Goal: Information Seeking & Learning: Learn about a topic

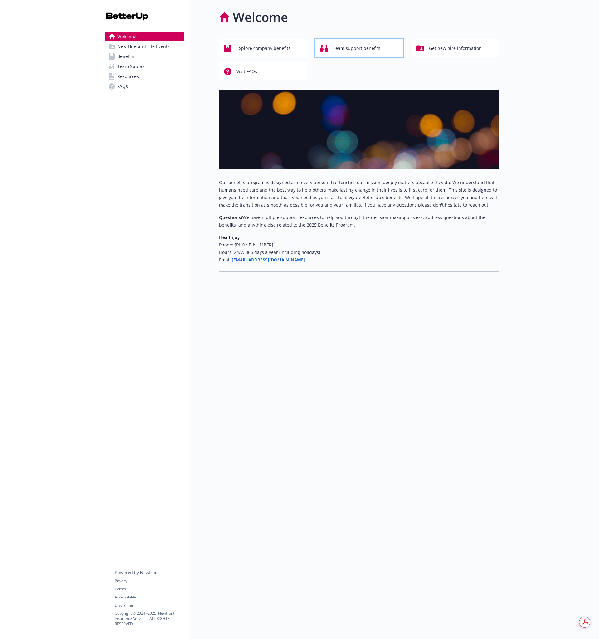
click at [328, 47] on icon "button" at bounding box center [323, 48] width 7 height 7
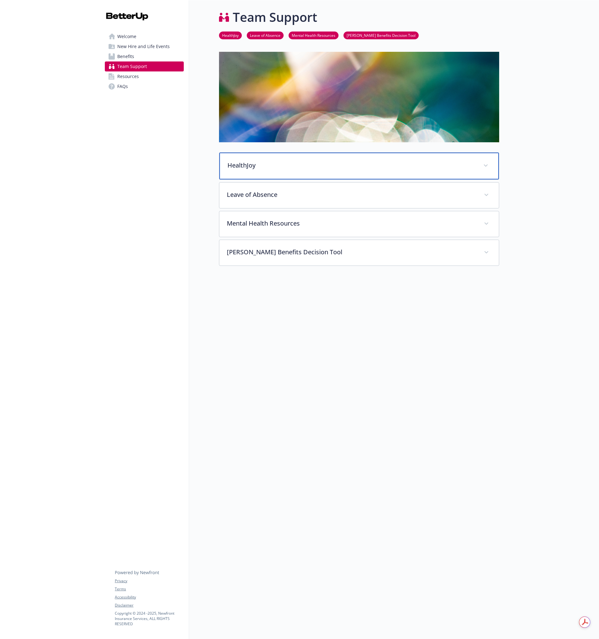
click at [269, 169] on p "HealthJoy" at bounding box center [351, 165] width 248 height 9
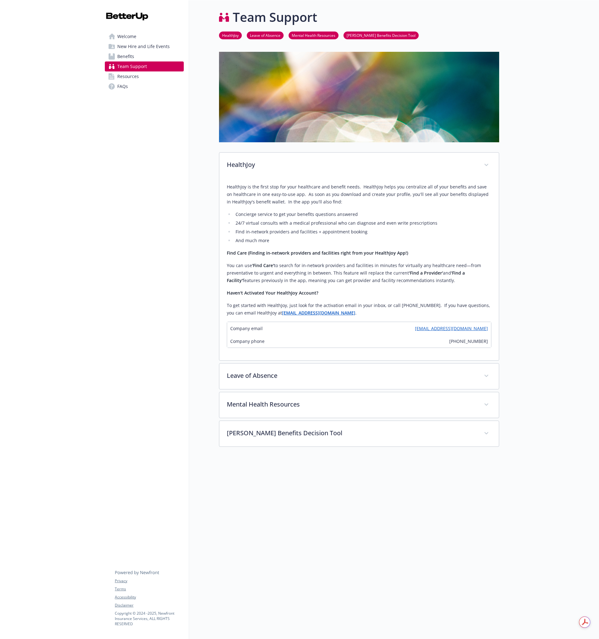
click at [128, 36] on span "Welcome" at bounding box center [126, 37] width 19 height 10
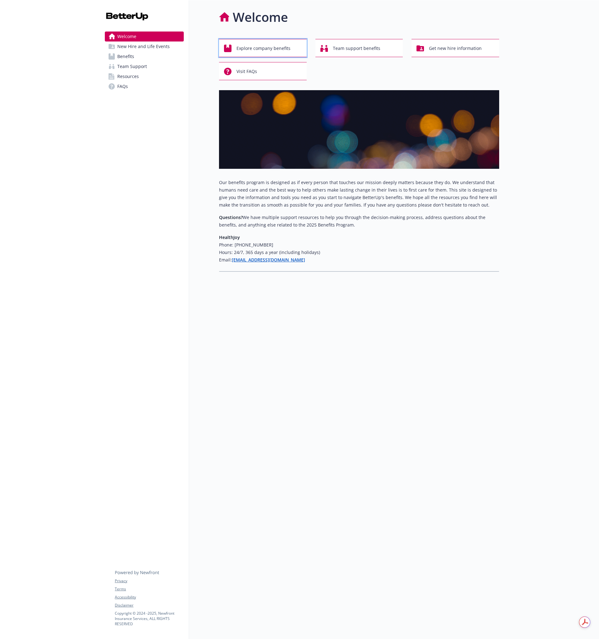
click at [246, 44] on span "Explore company benefits" at bounding box center [264, 48] width 54 height 12
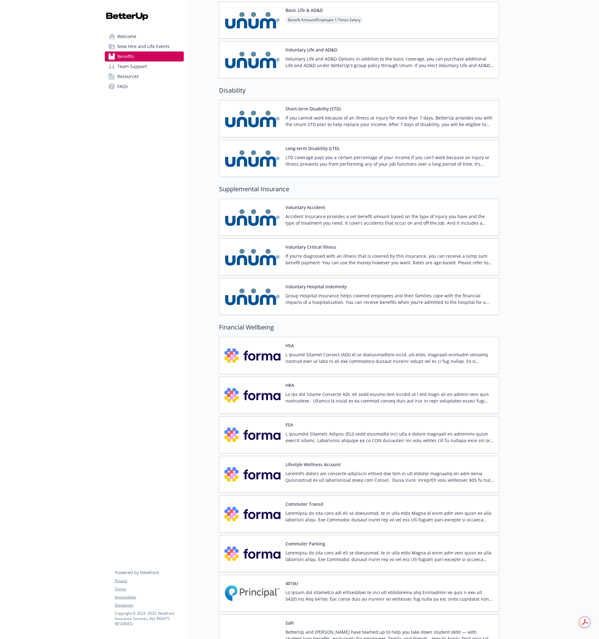
scroll to position [591, 0]
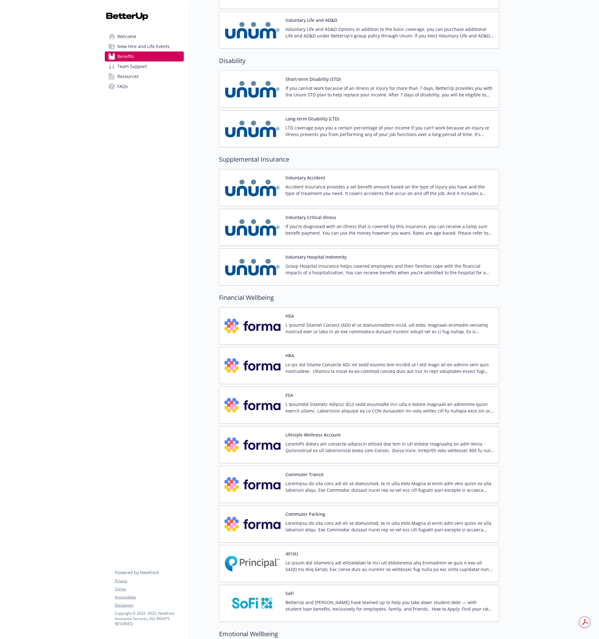
click at [321, 394] on div "FSA" at bounding box center [390, 405] width 208 height 27
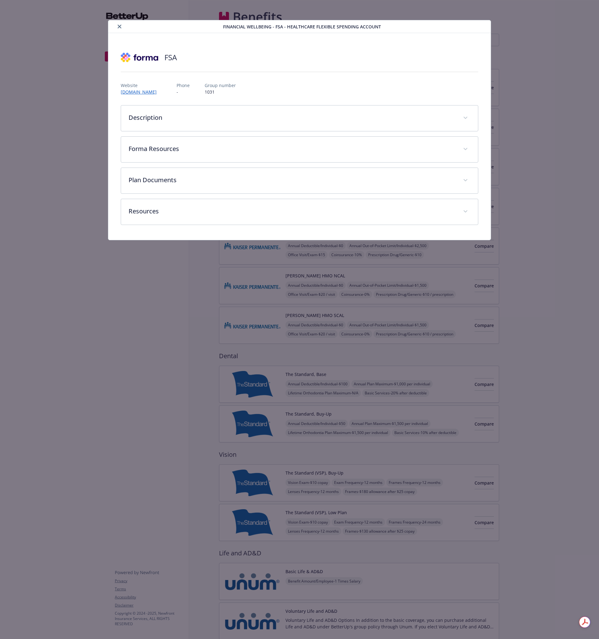
scroll to position [591, 0]
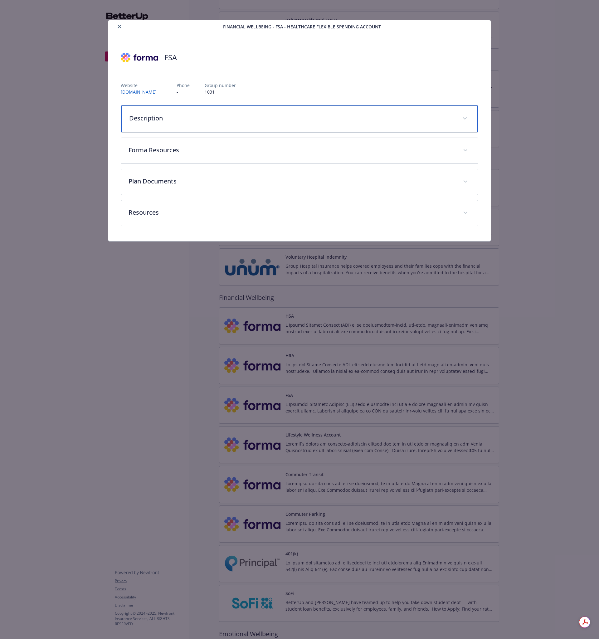
click at [175, 116] on p "Description" at bounding box center [292, 118] width 326 height 9
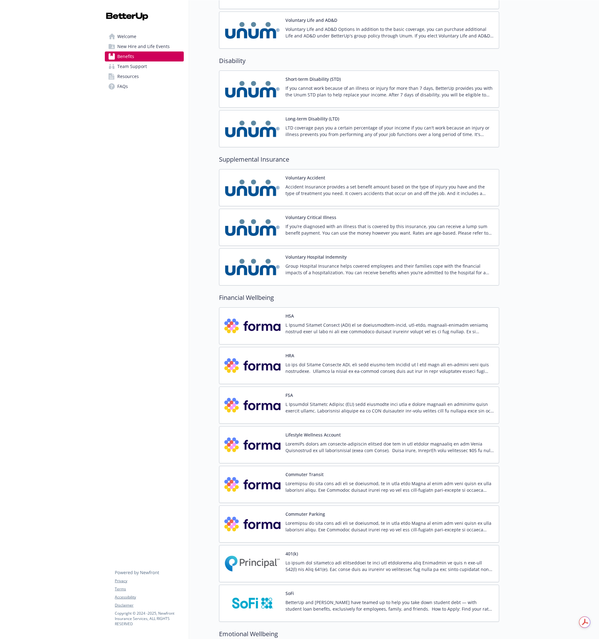
click at [452, 406] on p at bounding box center [390, 407] width 208 height 13
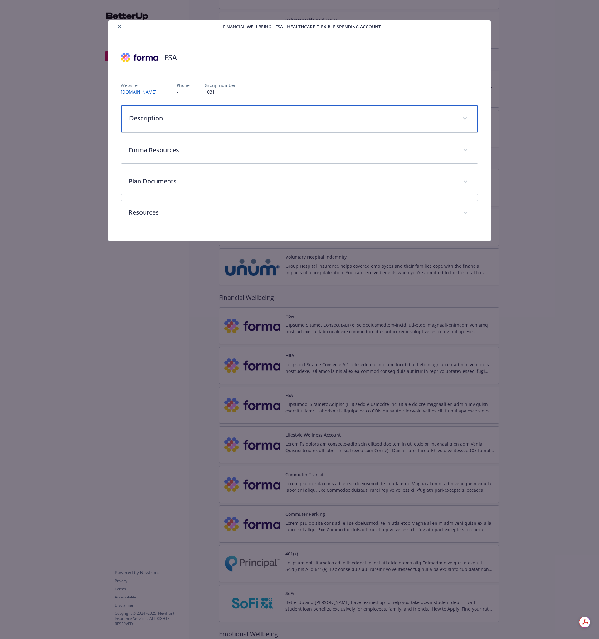
click at [196, 116] on p "Description" at bounding box center [292, 118] width 326 height 9
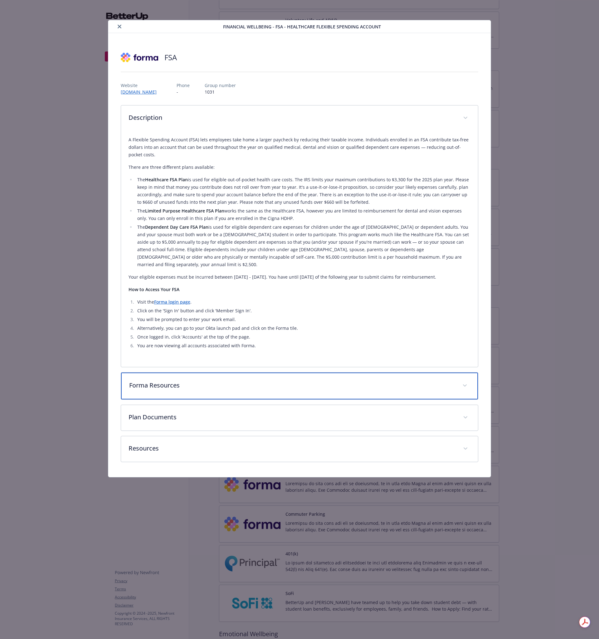
click at [234, 381] on p "Forma Resources" at bounding box center [292, 385] width 326 height 9
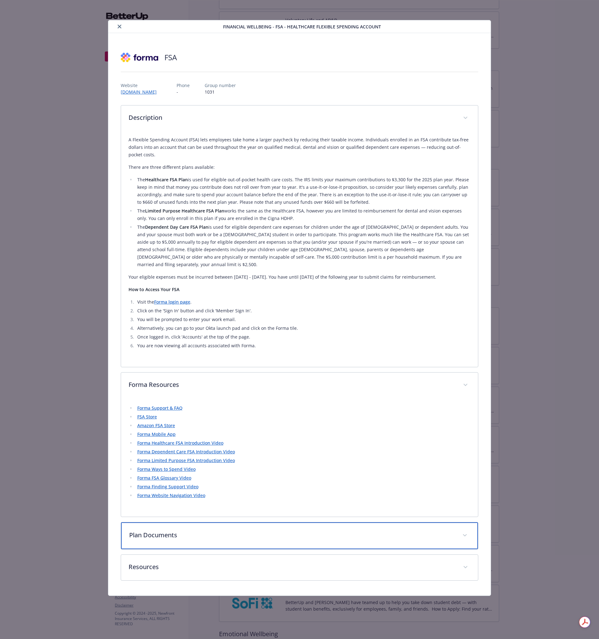
click at [361, 533] on div "Plan Documents" at bounding box center [299, 535] width 357 height 27
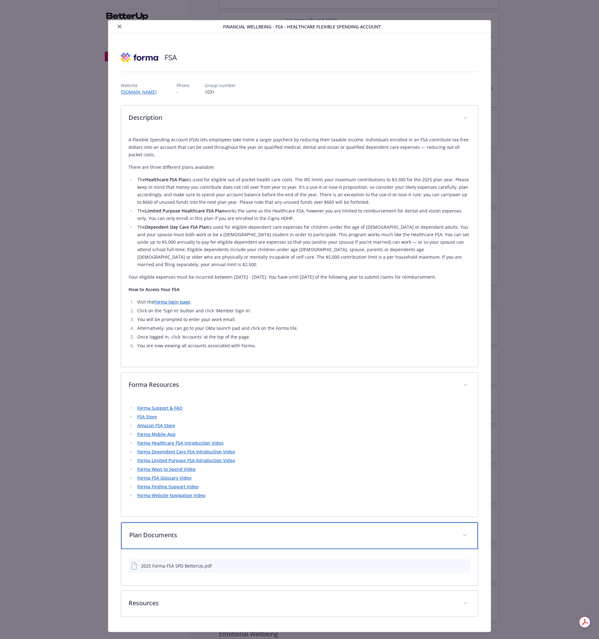
scroll to position [6, 0]
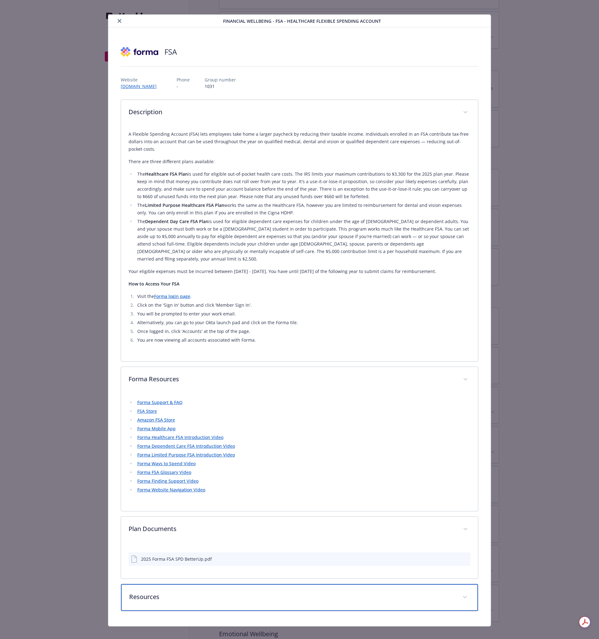
click at [327, 592] on p "Resources" at bounding box center [292, 596] width 326 height 9
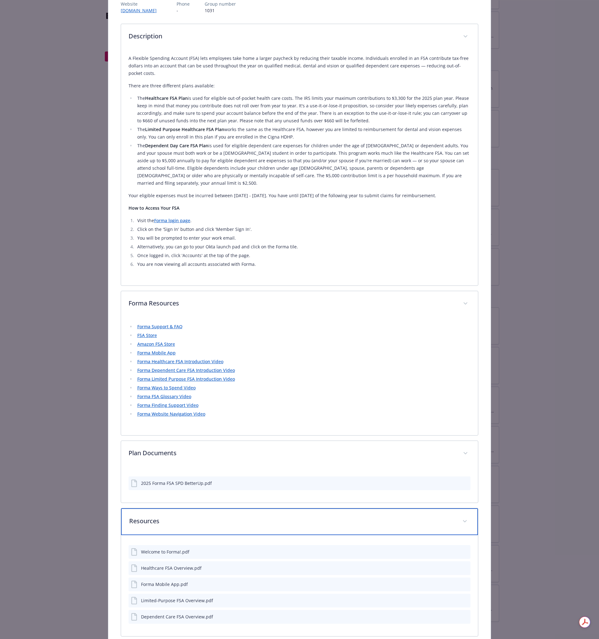
scroll to position [107, 0]
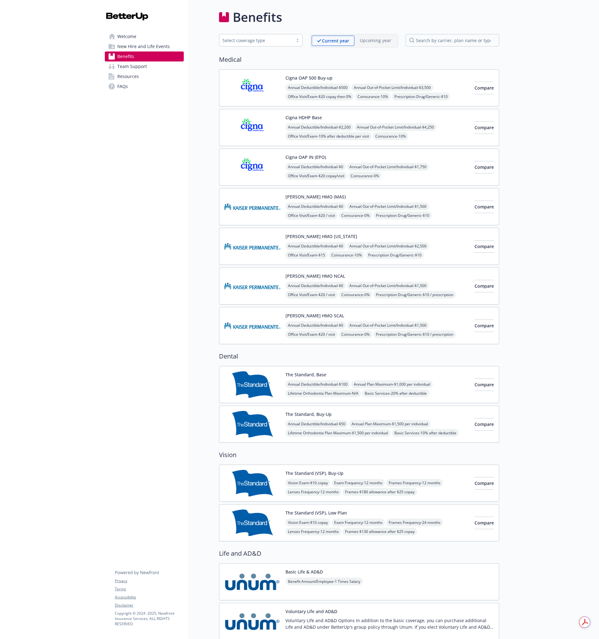
click at [131, 45] on span "New Hire and Life Events" at bounding box center [143, 47] width 52 height 10
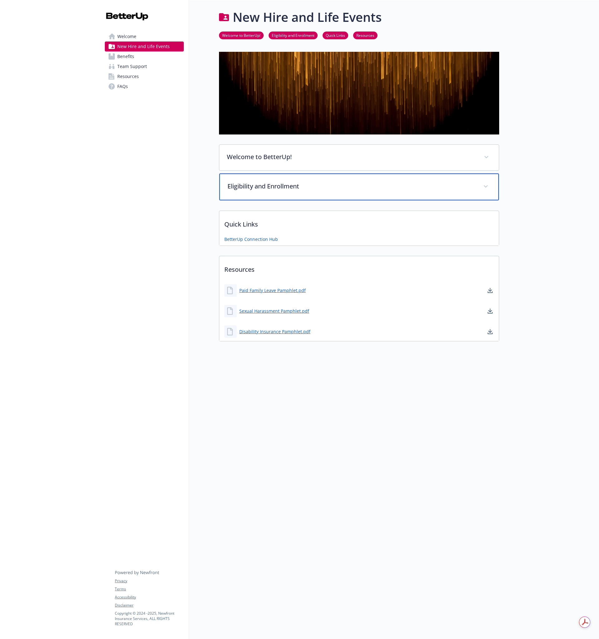
click at [302, 190] on p "Eligibility and Enrollment" at bounding box center [351, 186] width 248 height 9
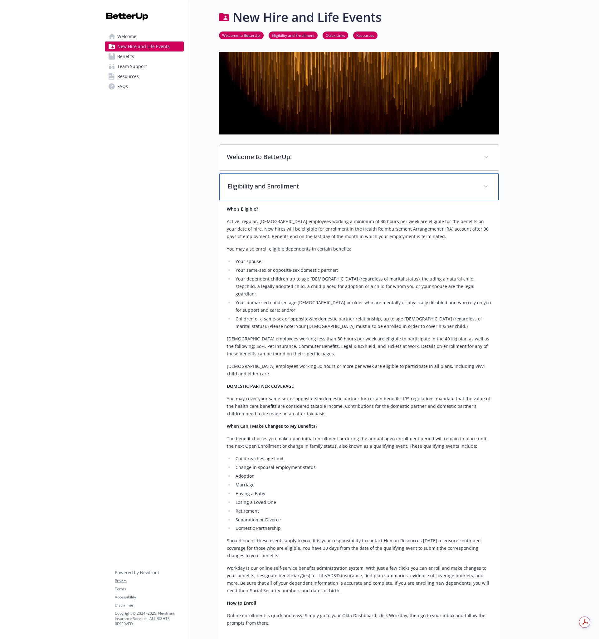
click at [302, 190] on p "Eligibility and Enrollment" at bounding box center [351, 186] width 248 height 9
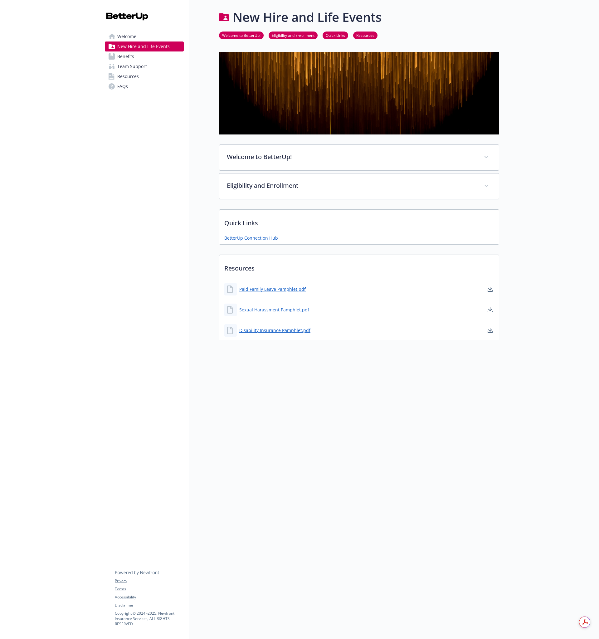
click at [132, 70] on span "Team Support" at bounding box center [132, 66] width 30 height 10
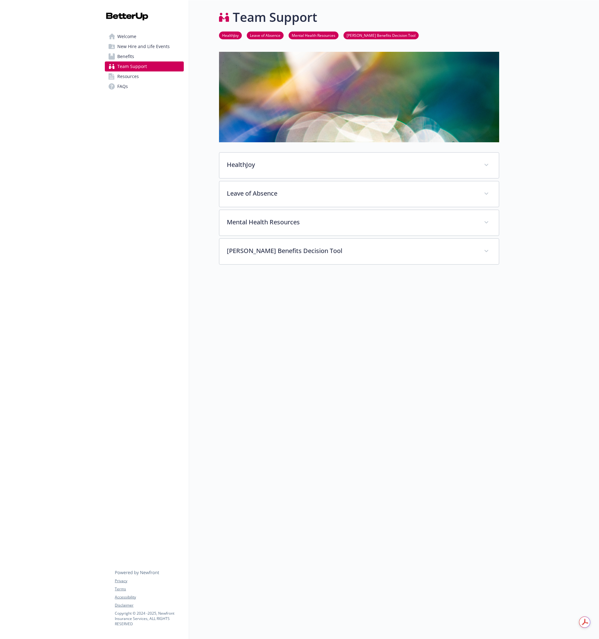
click at [136, 51] on span "New Hire and Life Events" at bounding box center [143, 47] width 52 height 10
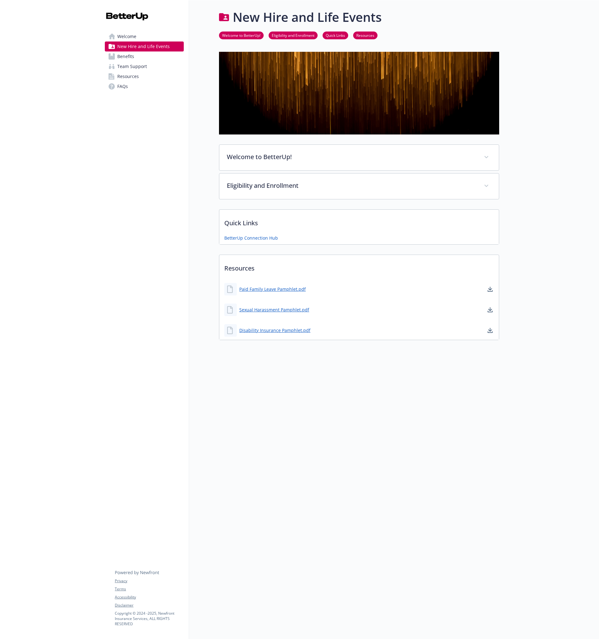
click at [145, 66] on span "Team Support" at bounding box center [132, 66] width 30 height 10
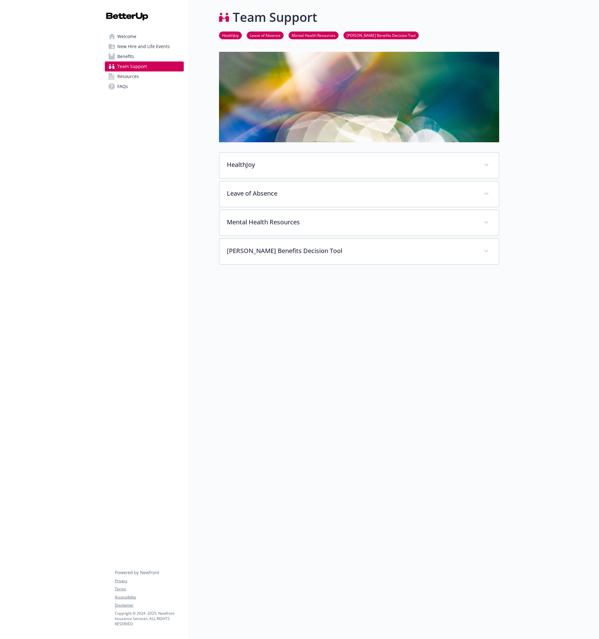
click at [143, 81] on link "Resources" at bounding box center [144, 76] width 79 height 10
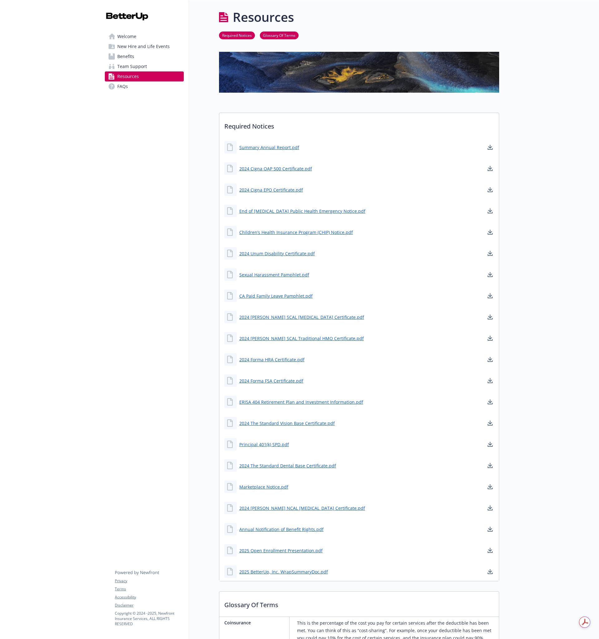
click at [135, 84] on link "FAQs" at bounding box center [144, 86] width 79 height 10
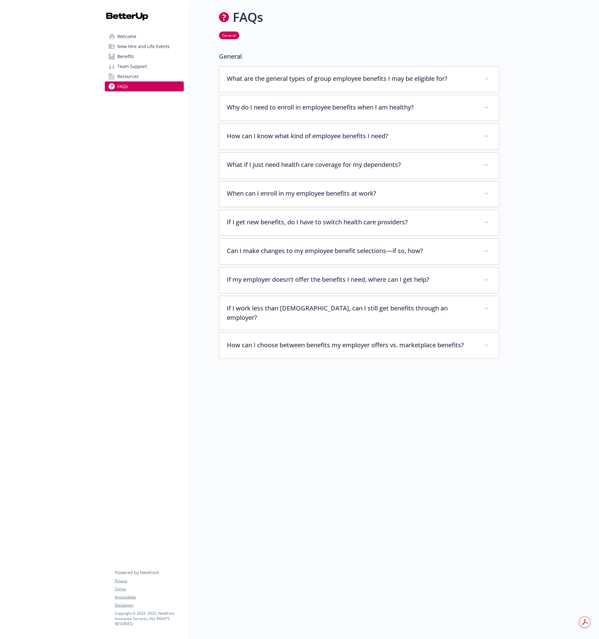
click at [144, 47] on span "New Hire and Life Events" at bounding box center [143, 47] width 52 height 10
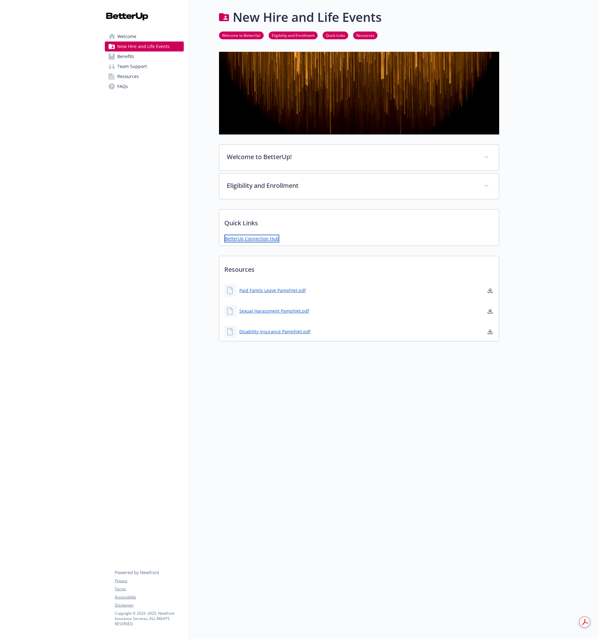
click at [257, 238] on link "BetterUp Connection Hub" at bounding box center [251, 239] width 55 height 8
